Goal: Task Accomplishment & Management: Manage account settings

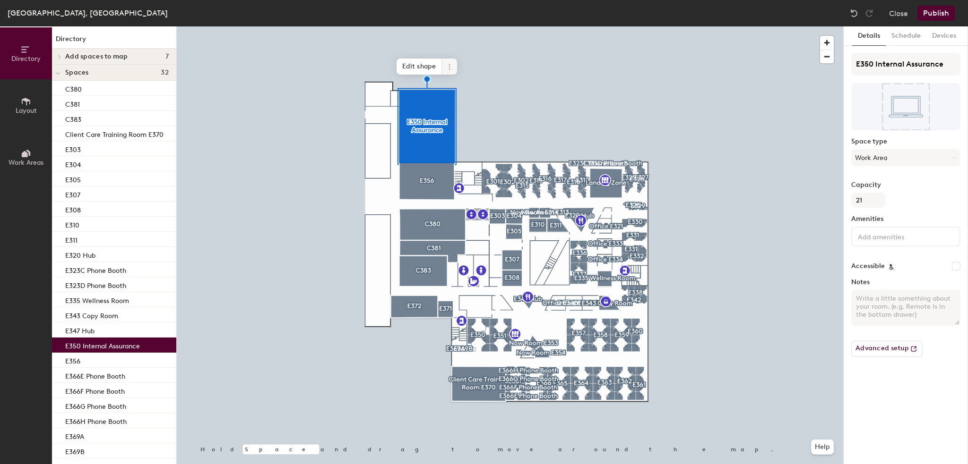
click at [449, 67] on icon at bounding box center [448, 66] width 1 height 1
click at [459, 103] on span "Archive" at bounding box center [483, 105] width 84 height 16
click at [456, 67] on span at bounding box center [449, 67] width 15 height 16
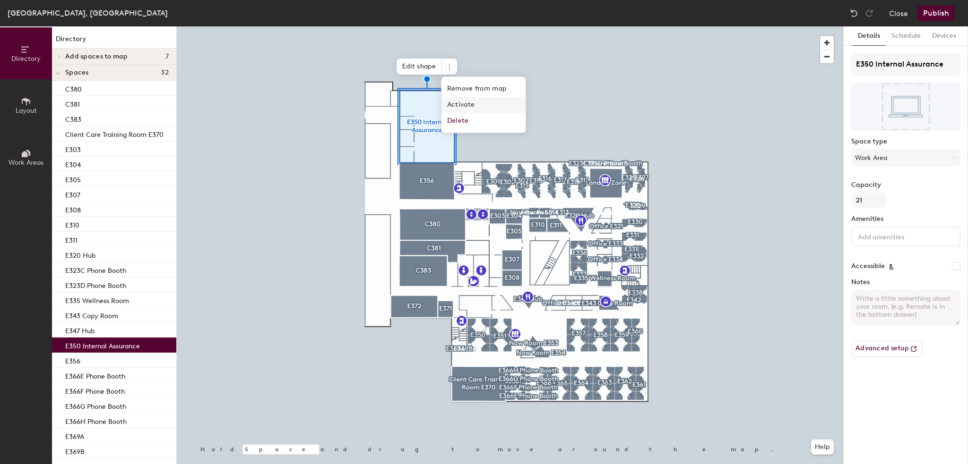
click at [449, 99] on span "Activate" at bounding box center [483, 105] width 84 height 16
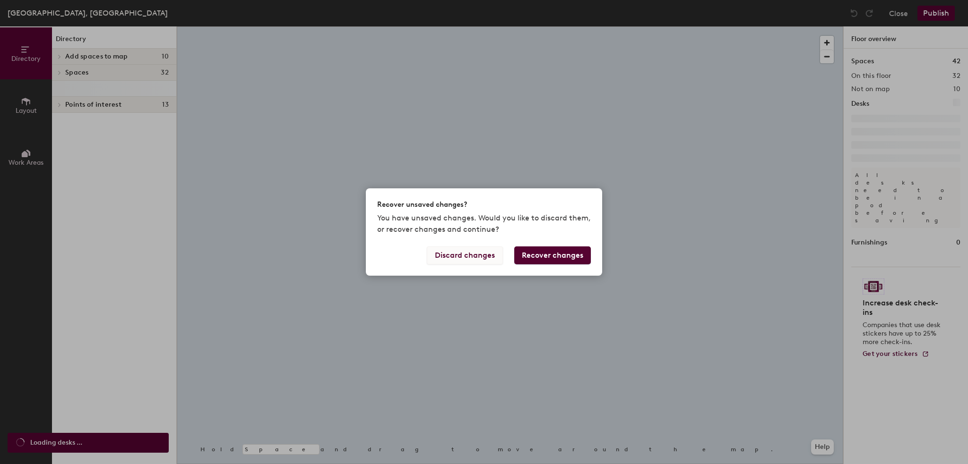
click at [471, 259] on button "Discard changes" at bounding box center [465, 256] width 76 height 18
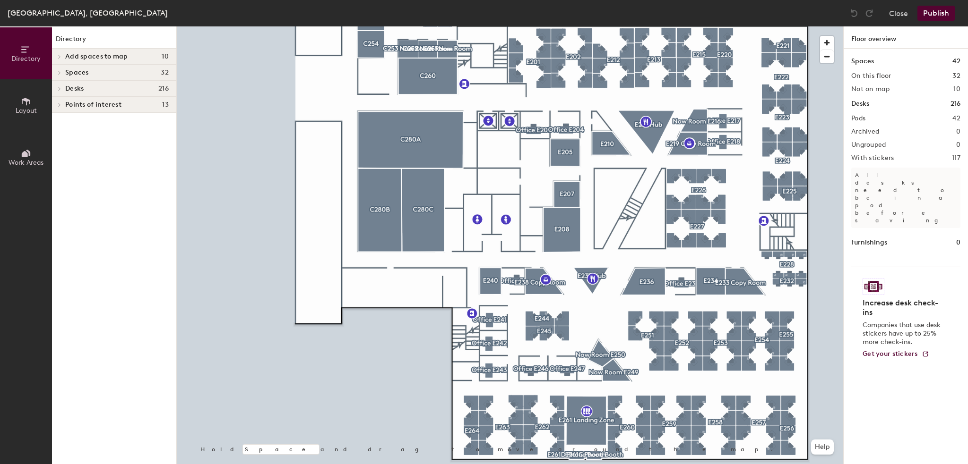
click at [15, 151] on button "Work Areas" at bounding box center [26, 157] width 52 height 52
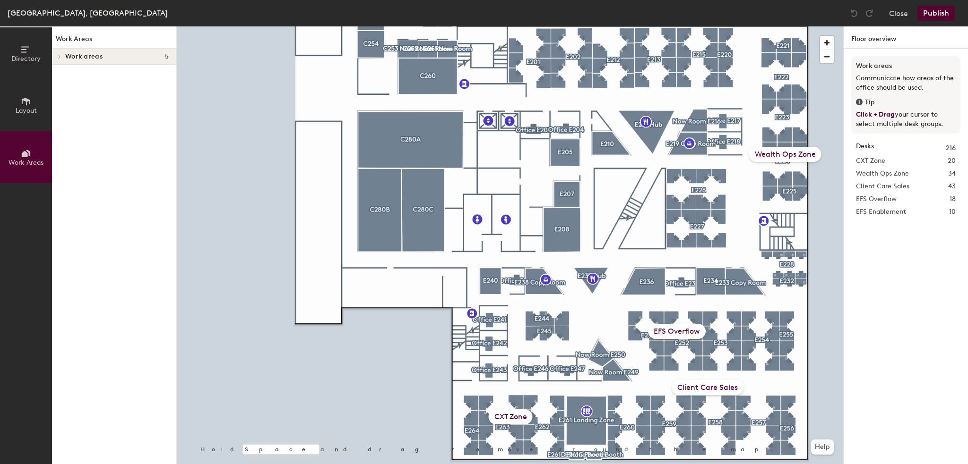
click at [19, 95] on button "Layout" at bounding box center [26, 105] width 52 height 52
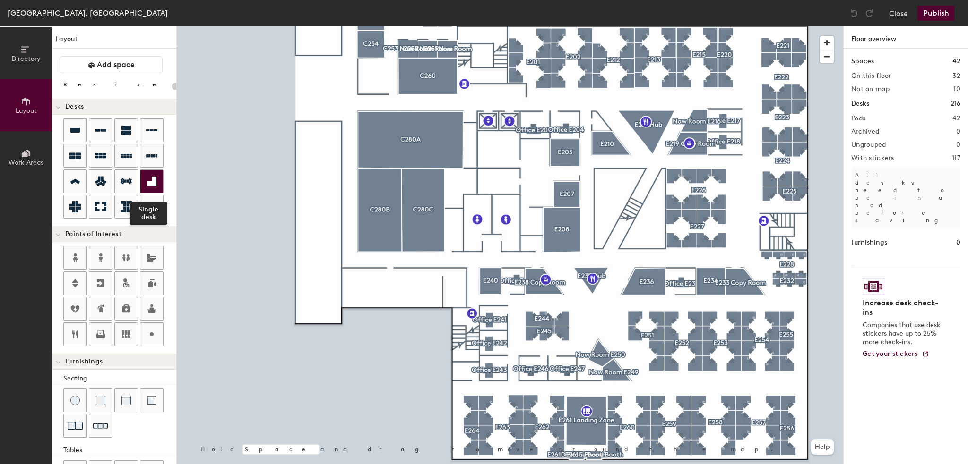
click at [155, 180] on icon at bounding box center [151, 181] width 9 height 9
click at [351, 26] on div at bounding box center [510, 26] width 666 height 0
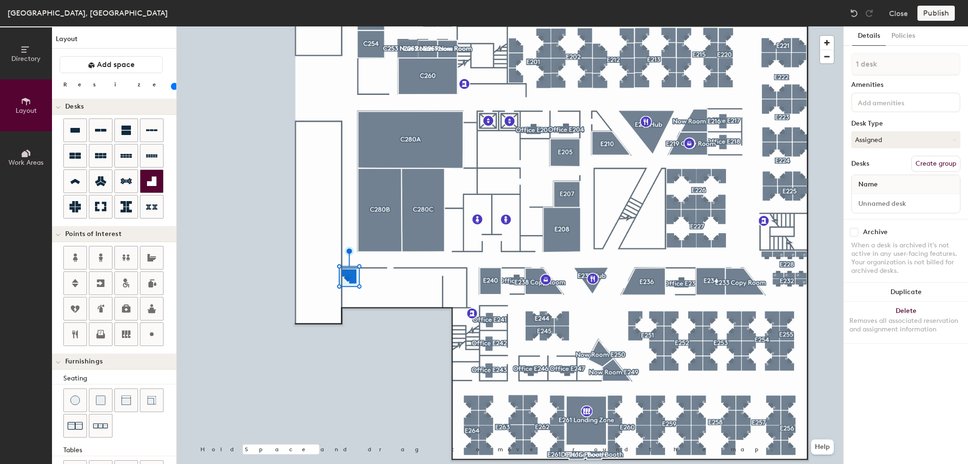
click at [158, 184] on div at bounding box center [151, 181] width 23 height 23
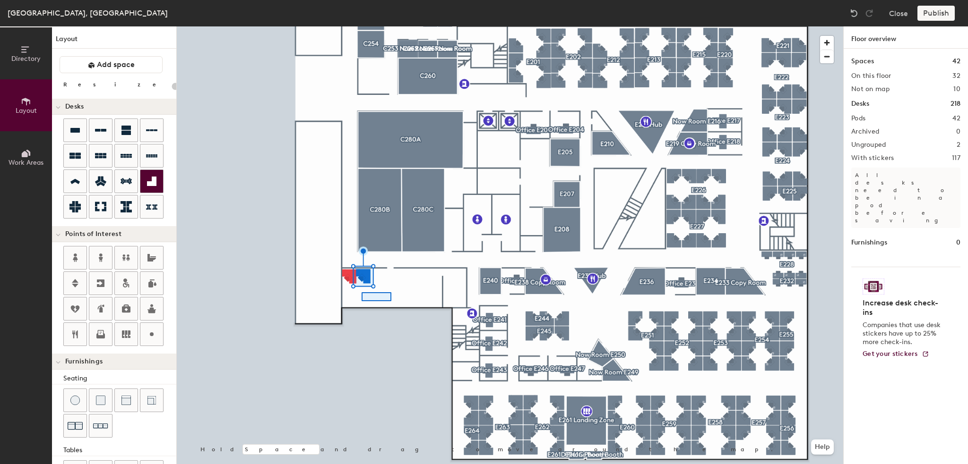
click at [361, 26] on div at bounding box center [510, 26] width 666 height 0
click at [348, 26] on div at bounding box center [510, 26] width 666 height 0
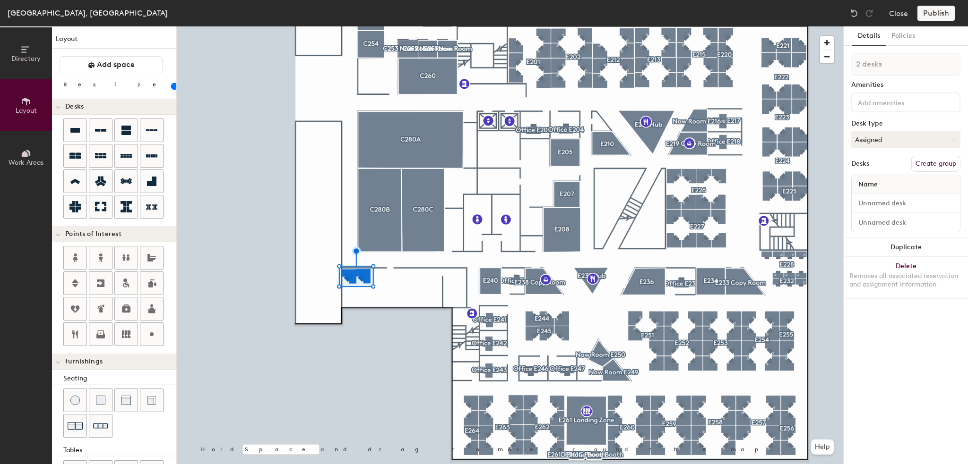
click at [172, 86] on input "range" at bounding box center [172, 87] width 0 height 8
click at [172, 84] on input "range" at bounding box center [172, 87] width 0 height 8
click at [164, 186] on div at bounding box center [119, 170] width 113 height 102
click at [155, 183] on icon at bounding box center [151, 181] width 9 height 9
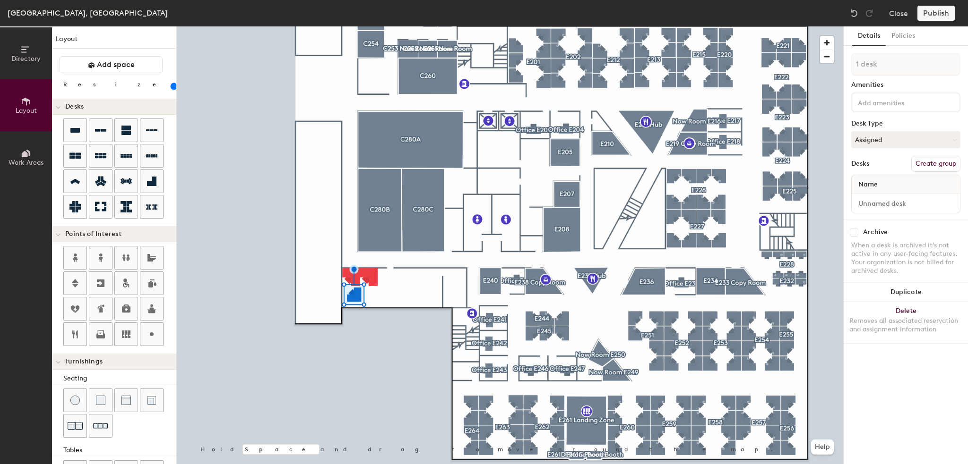
click at [172, 88] on input "range" at bounding box center [172, 87] width 0 height 8
type input "80"
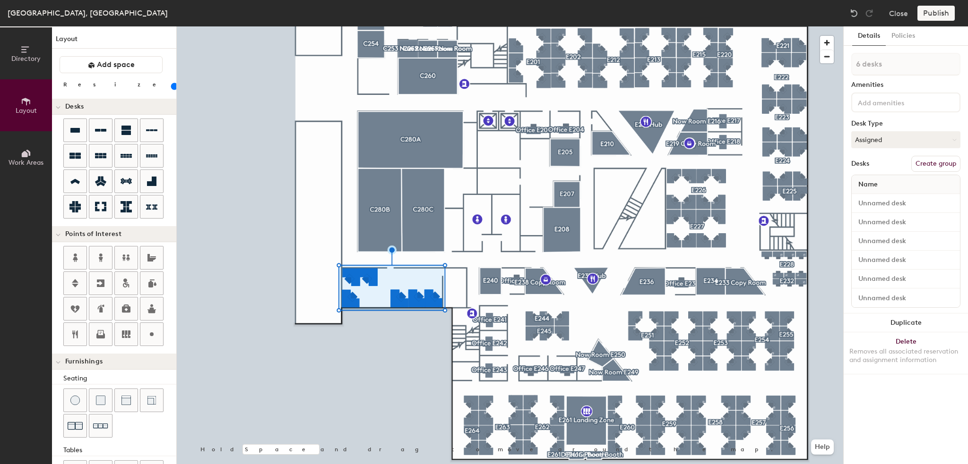
click at [172, 87] on input "range" at bounding box center [172, 87] width 0 height 8
click at [172, 90] on input "range" at bounding box center [172, 87] width 0 height 8
click at [404, 26] on div at bounding box center [510, 26] width 666 height 0
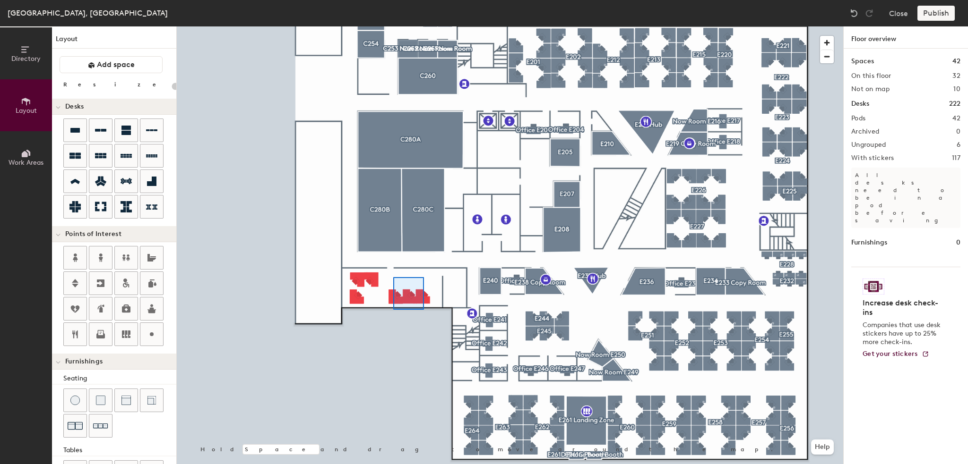
type input "80"
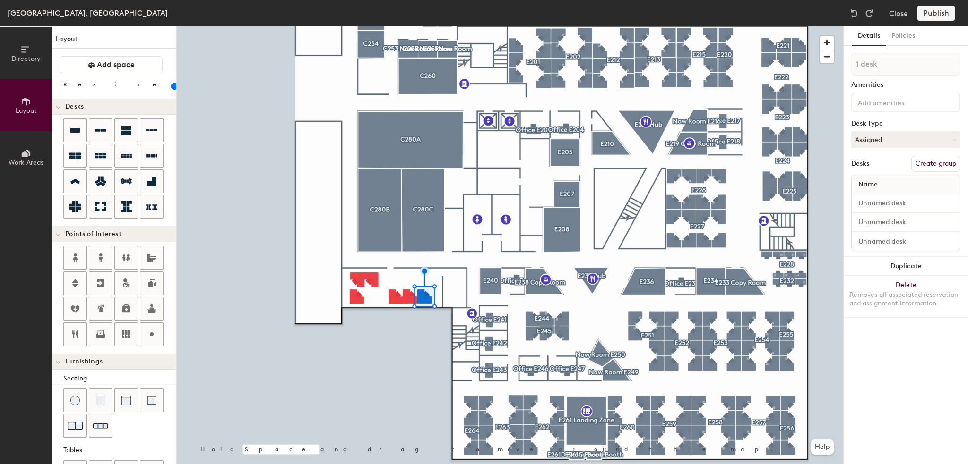
type input "3 desks"
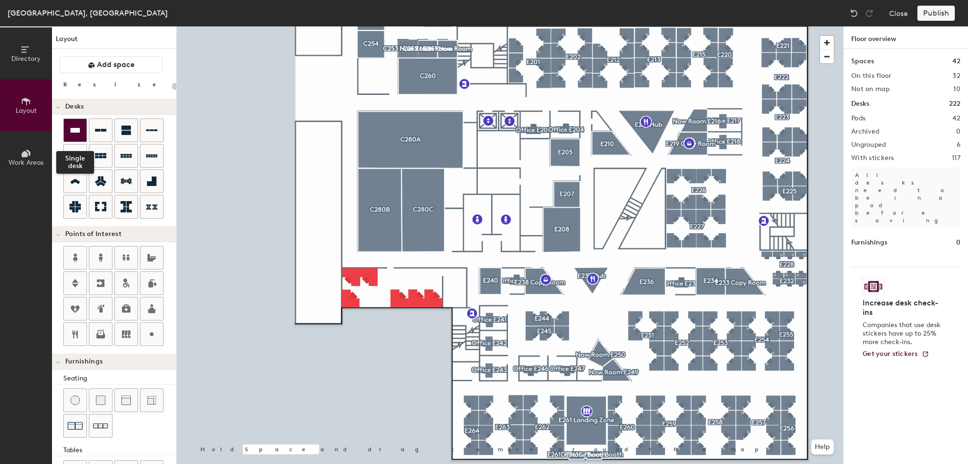
click at [67, 132] on div at bounding box center [75, 130] width 23 height 23
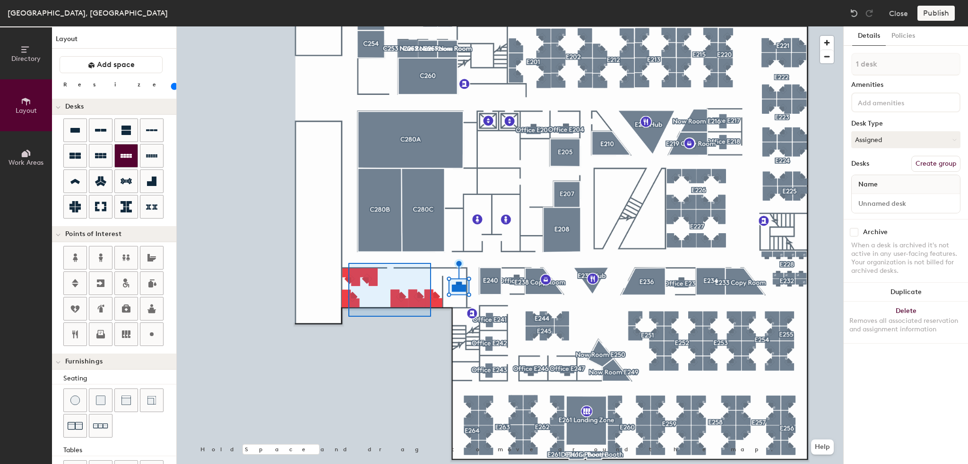
type input "100"
type input "6 desks"
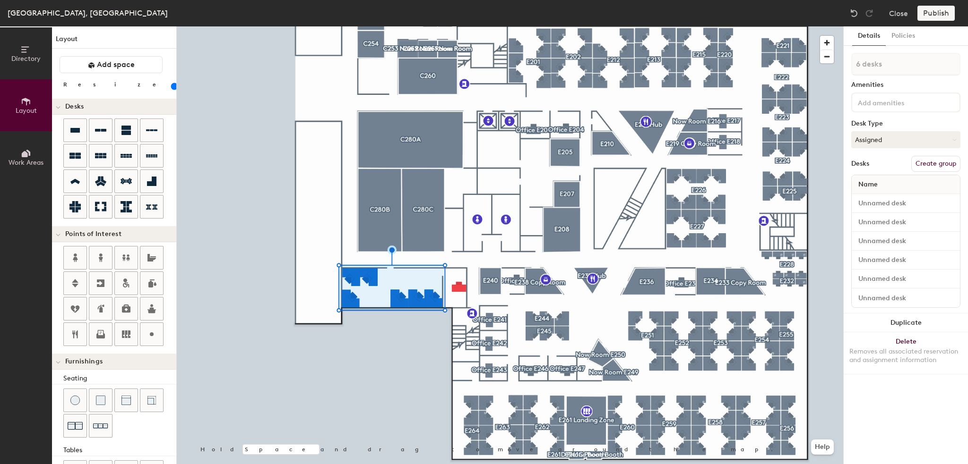
click at [935, 162] on button "Create group" at bounding box center [935, 164] width 49 height 16
click at [808, 76] on div "Directory Layout Work Areas Layout Add space Resize Desks Points of Interest Fu…" at bounding box center [484, 245] width 968 height 438
type input "C293"
click at [423, 26] on div at bounding box center [510, 26] width 666 height 0
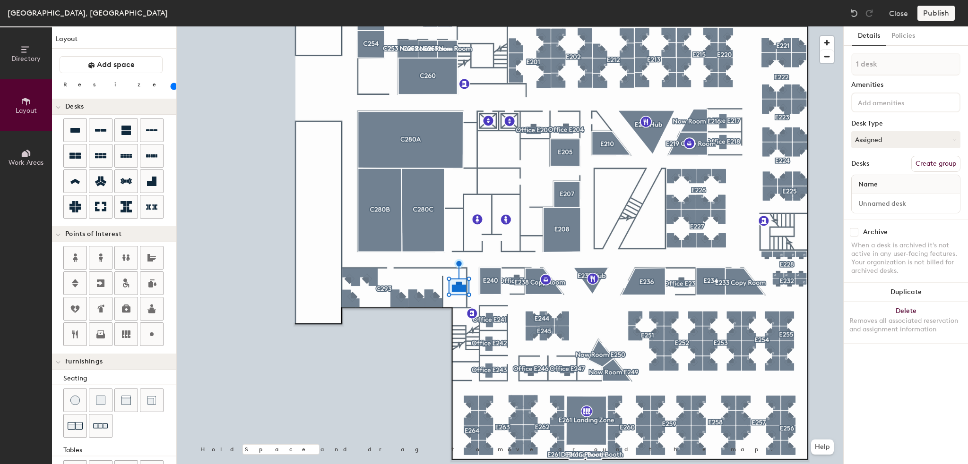
click at [172, 83] on input "range" at bounding box center [172, 87] width 0 height 8
type input "100"
click at [940, 171] on div "1 desk Amenities Desk Type Assigned Desks Create group Name" at bounding box center [905, 136] width 109 height 166
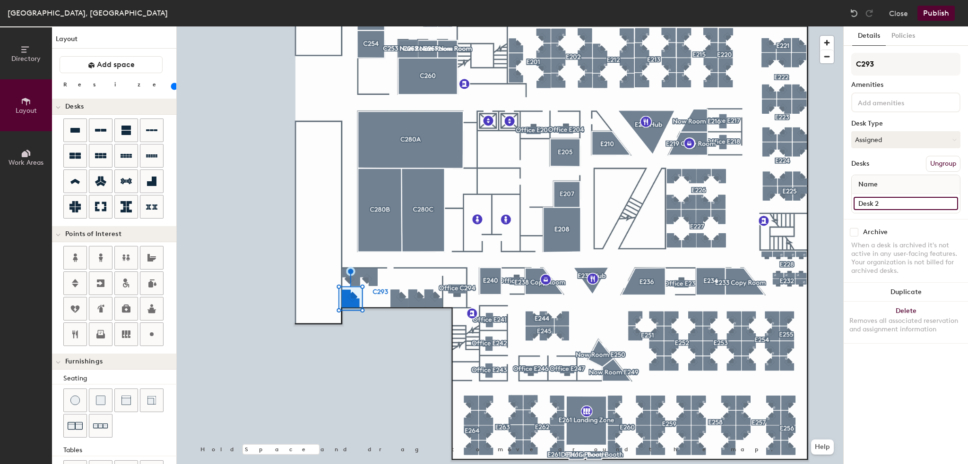
click at [893, 200] on input "Desk 2" at bounding box center [905, 203] width 104 height 13
paste input "C293"
type input "C293D"
click at [891, 202] on input "Desk 4" at bounding box center [905, 203] width 104 height 13
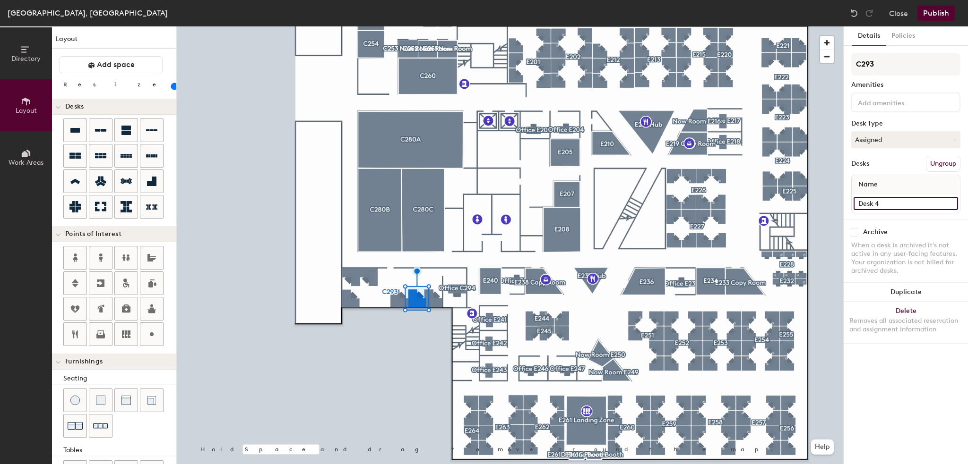
click at [891, 202] on input "Desk 4" at bounding box center [905, 203] width 104 height 13
paste input "C293"
type input "C293E"
click at [431, 26] on div at bounding box center [510, 26] width 666 height 0
click at [880, 201] on input "Desk 6" at bounding box center [905, 203] width 104 height 13
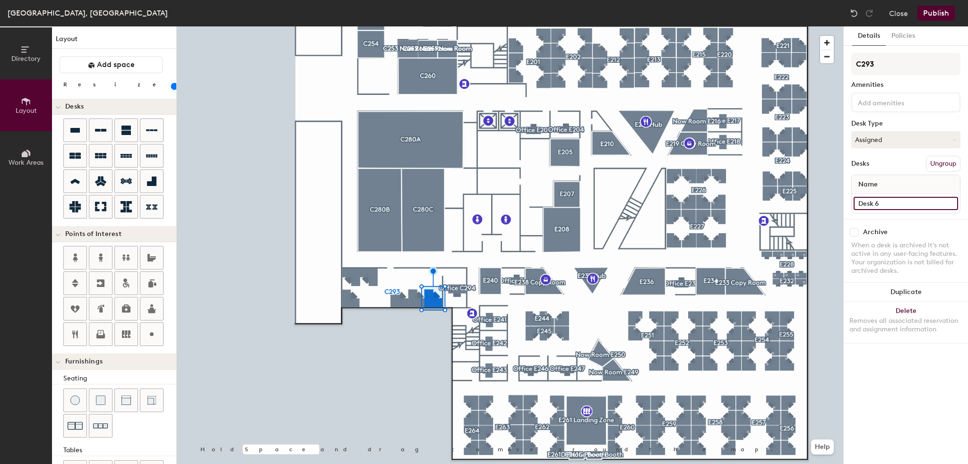
paste input "C293"
type input "C293F"
click at [417, 26] on div at bounding box center [510, 26] width 666 height 0
click at [391, 26] on div at bounding box center [510, 26] width 666 height 0
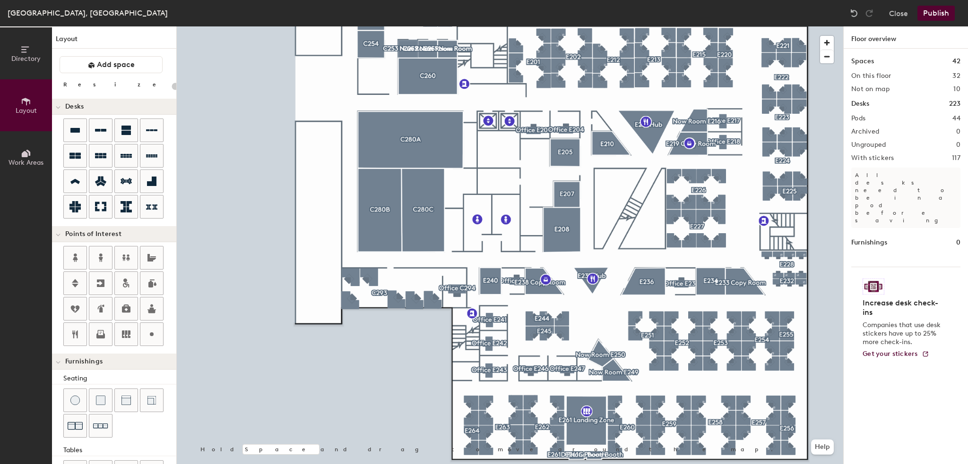
type input "100"
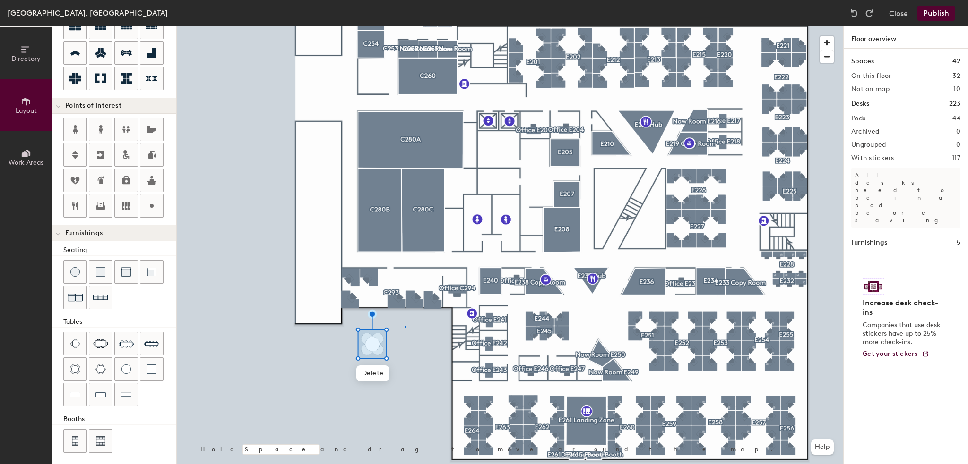
click at [405, 26] on div at bounding box center [510, 26] width 666 height 0
click at [934, 9] on button "Publish" at bounding box center [935, 13] width 37 height 15
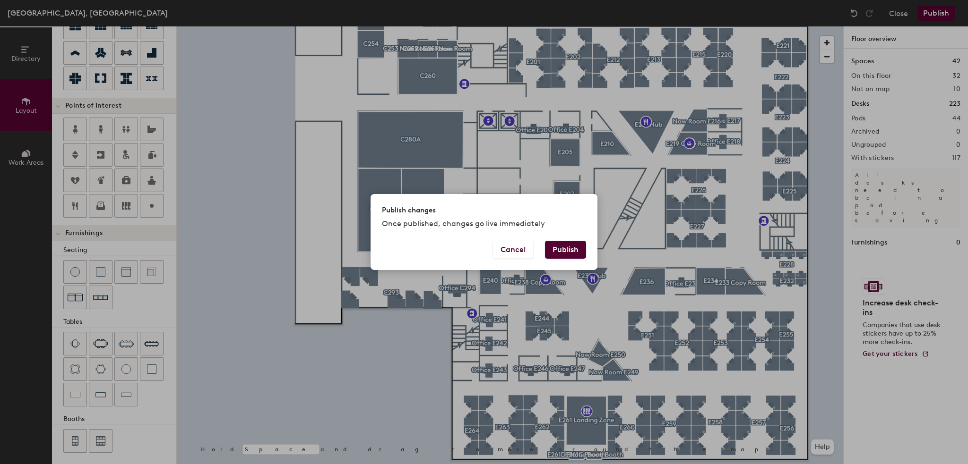
click at [573, 251] on button "Publish" at bounding box center [565, 250] width 41 height 18
type input "20"
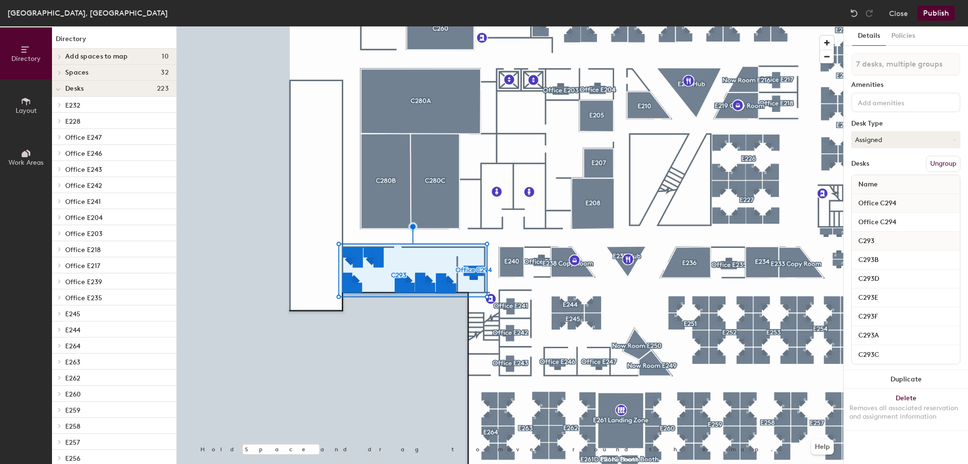
click at [43, 148] on button "Work Areas" at bounding box center [26, 157] width 52 height 52
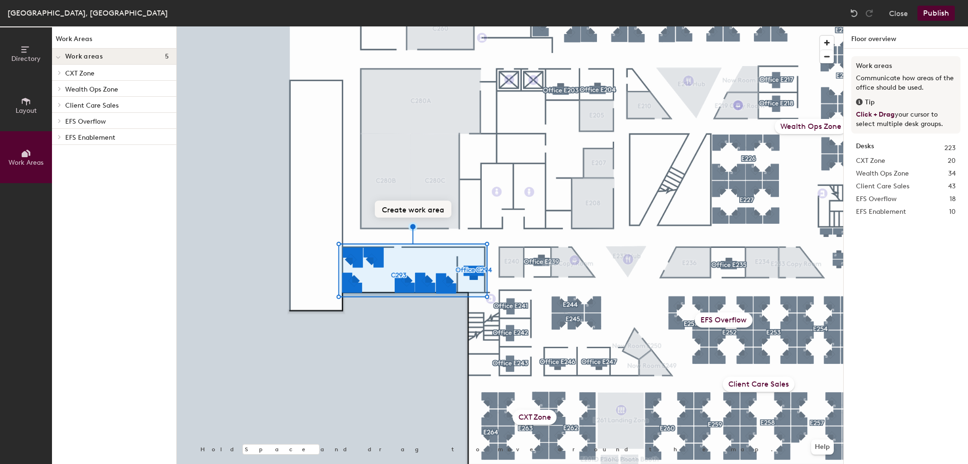
click at [405, 209] on button "Create work area" at bounding box center [413, 209] width 77 height 17
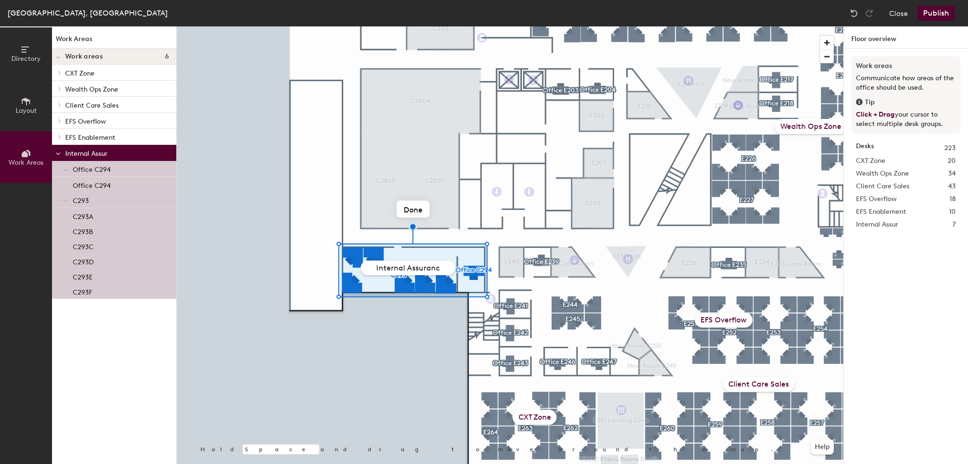
type input "Internal Assurance"
drag, startPoint x: 411, startPoint y: 207, endPoint x: 417, endPoint y: 272, distance: 64.6
click at [429, 26] on div at bounding box center [510, 26] width 666 height 0
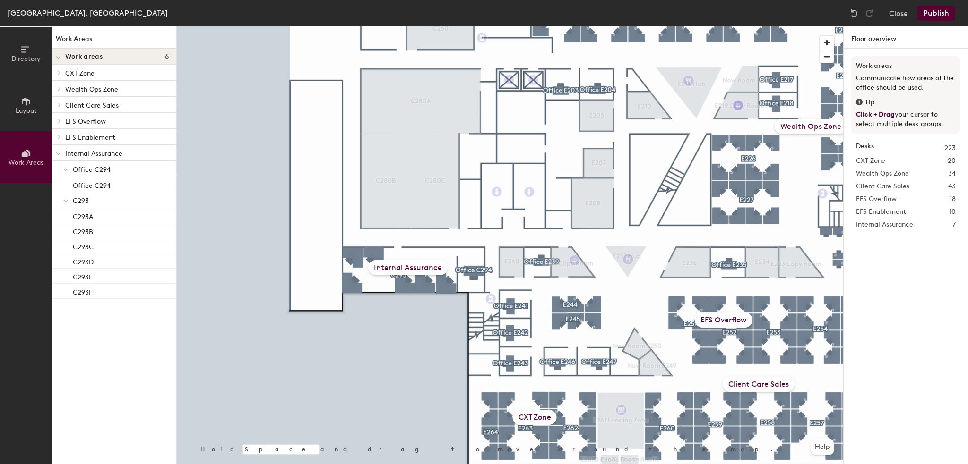
click at [942, 17] on button "Publish" at bounding box center [935, 13] width 37 height 15
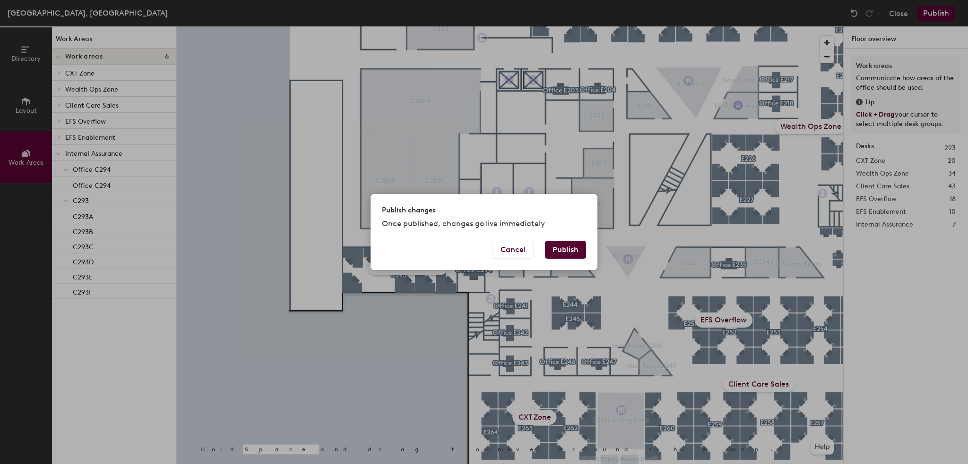
click at [576, 255] on button "Publish" at bounding box center [565, 250] width 41 height 18
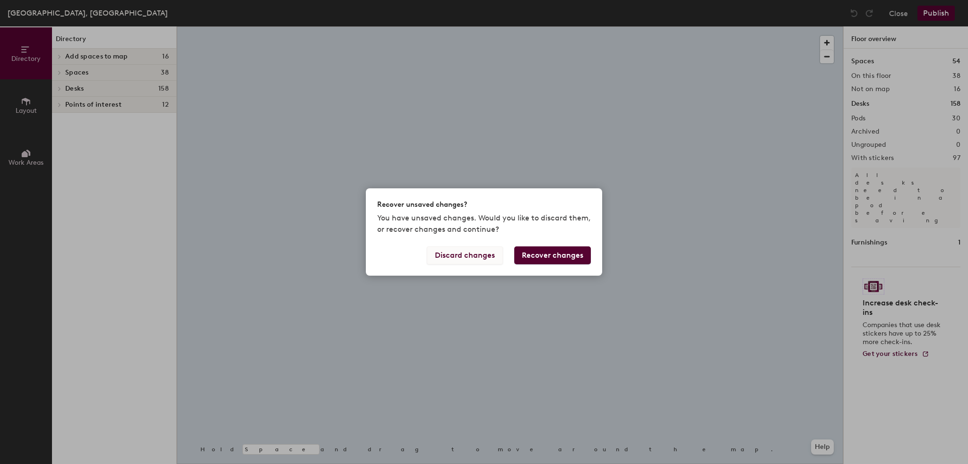
click at [479, 260] on button "Discard changes" at bounding box center [465, 256] width 76 height 18
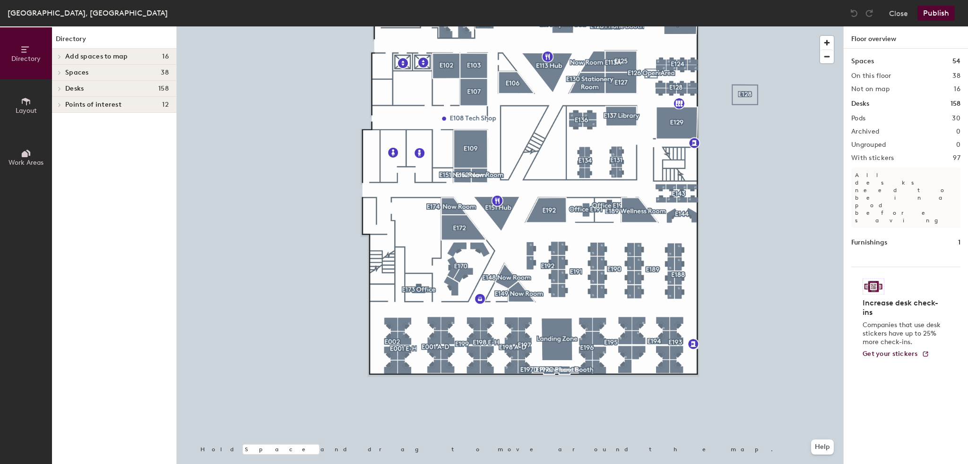
click at [18, 160] on span "Work Areas" at bounding box center [26, 163] width 35 height 8
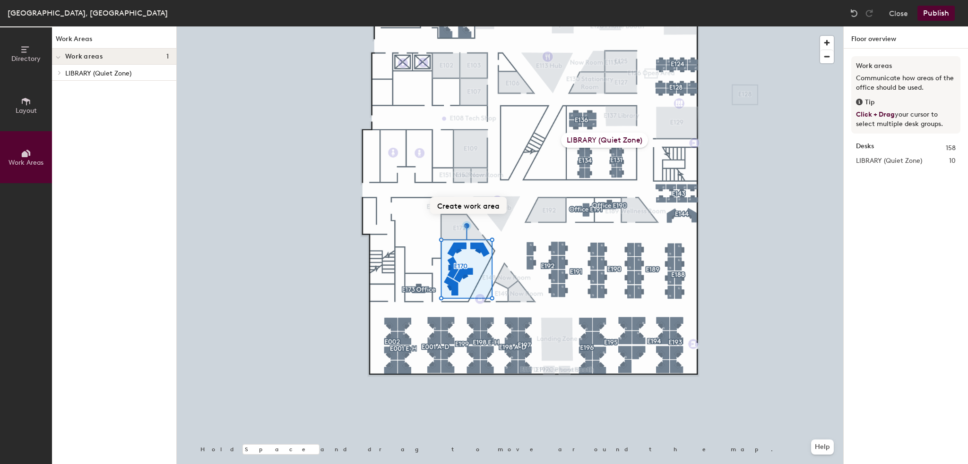
click at [462, 207] on button "Create work area" at bounding box center [468, 205] width 77 height 17
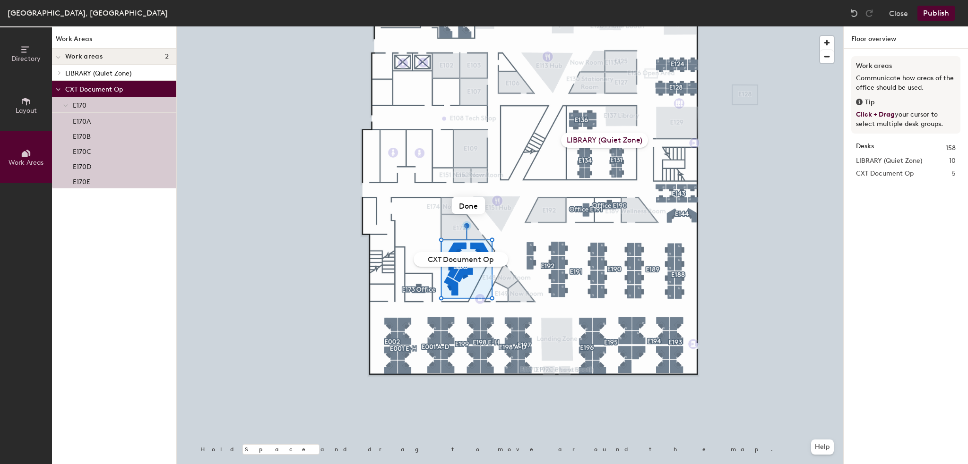
type input "CXT Document Ops"
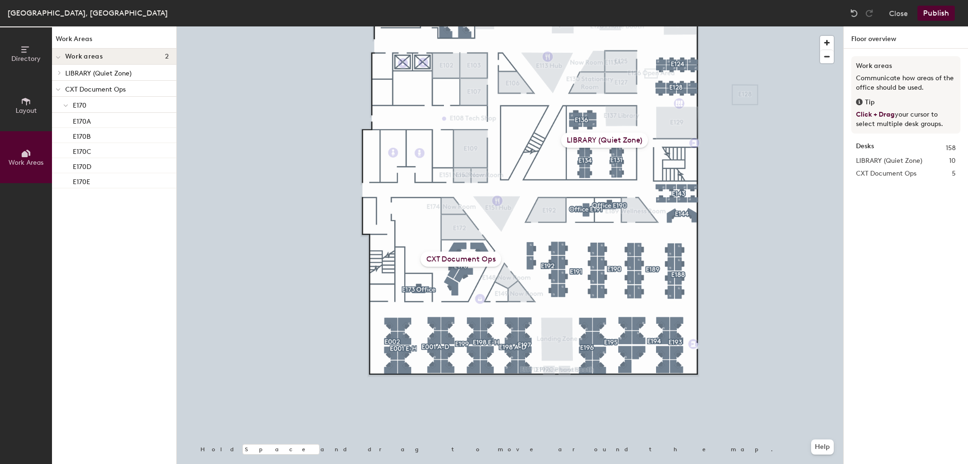
click at [355, 26] on div at bounding box center [510, 26] width 666 height 0
click at [337, 26] on div at bounding box center [510, 26] width 666 height 0
click at [412, 26] on div at bounding box center [510, 26] width 666 height 0
click at [386, 26] on div at bounding box center [510, 26] width 666 height 0
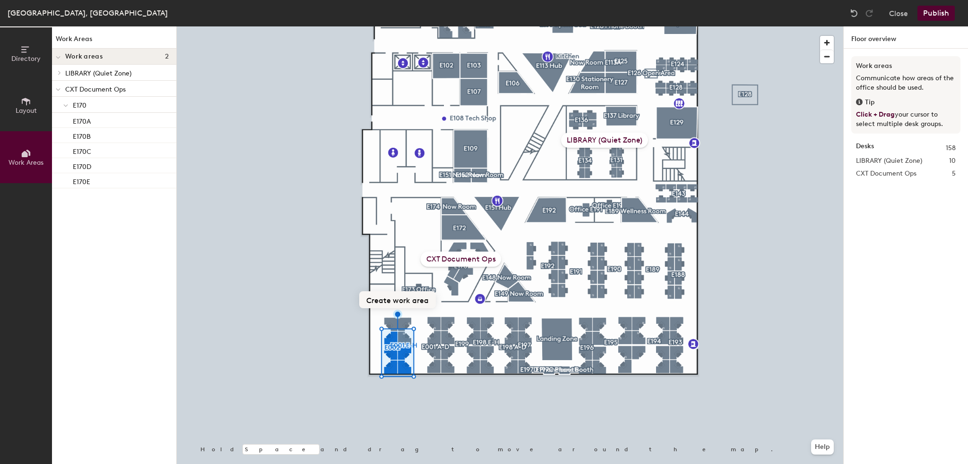
click at [376, 304] on button "Create work area" at bounding box center [397, 300] width 77 height 17
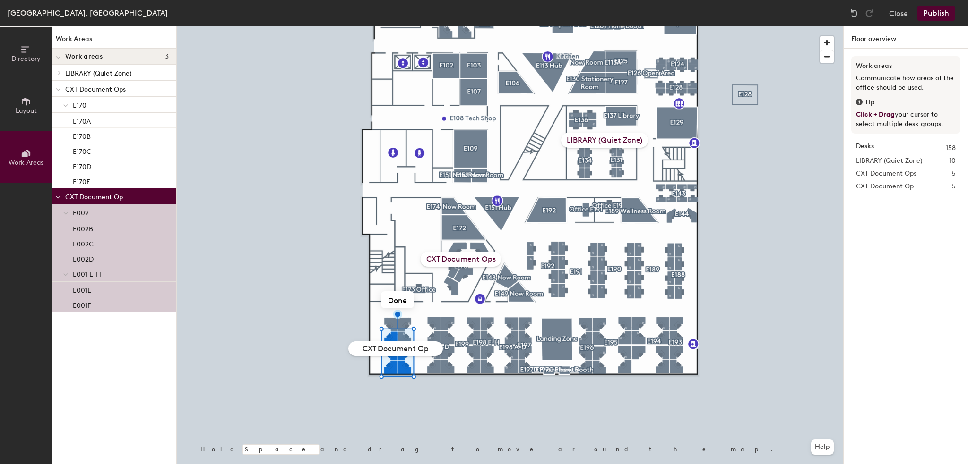
type input "CXT Document Ops"
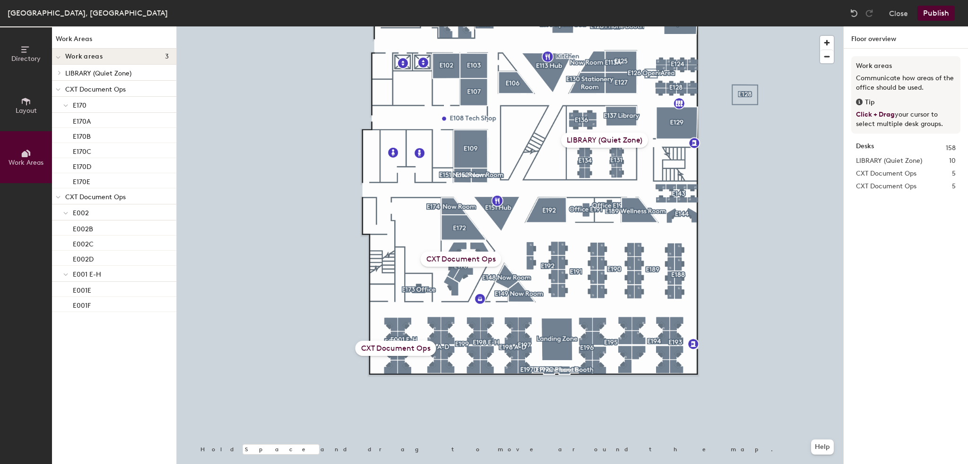
click at [936, 11] on button "Publish" at bounding box center [935, 13] width 37 height 15
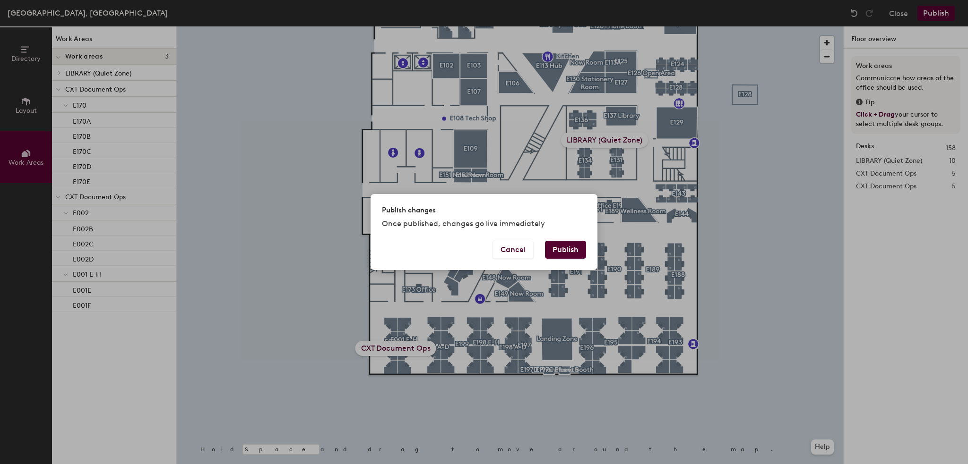
click at [551, 247] on button "Publish" at bounding box center [565, 250] width 41 height 18
